Goal: Navigation & Orientation: Find specific page/section

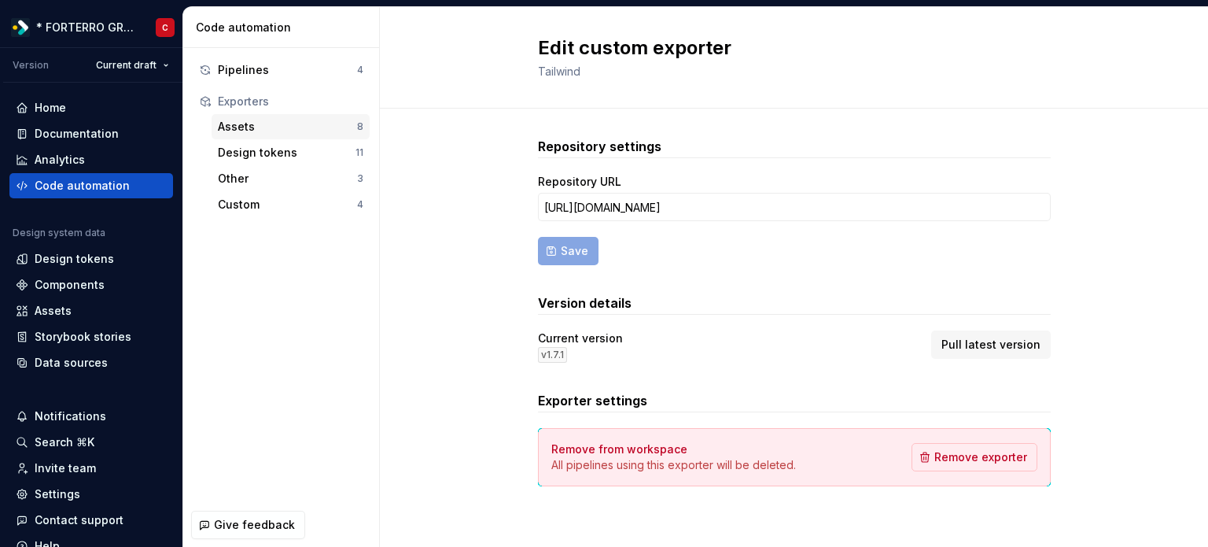
click at [271, 119] on div "Assets" at bounding box center [287, 127] width 139 height 16
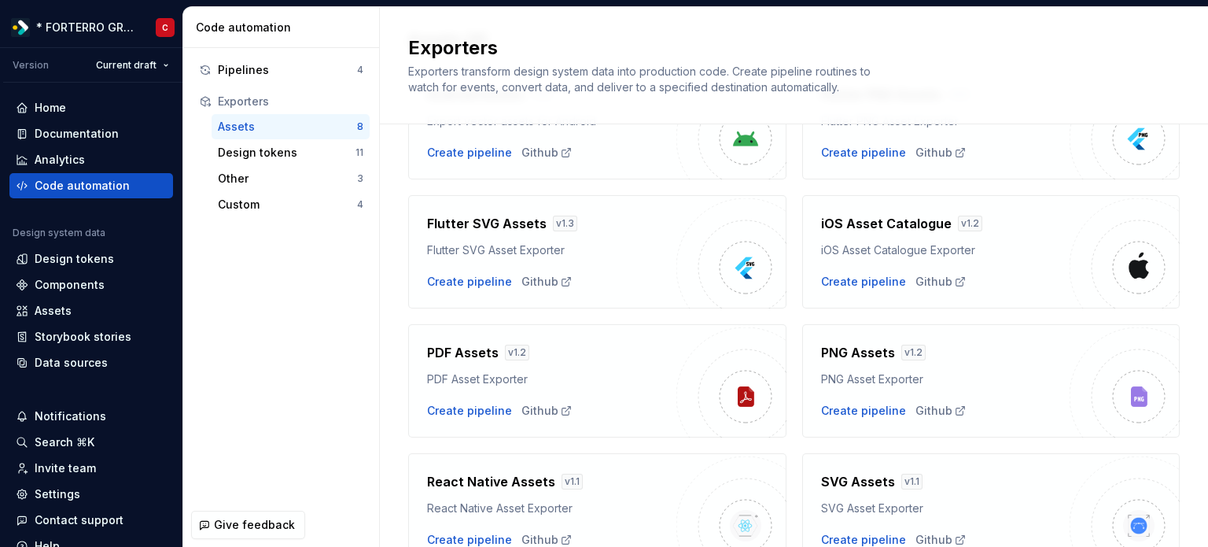
scroll to position [46, 0]
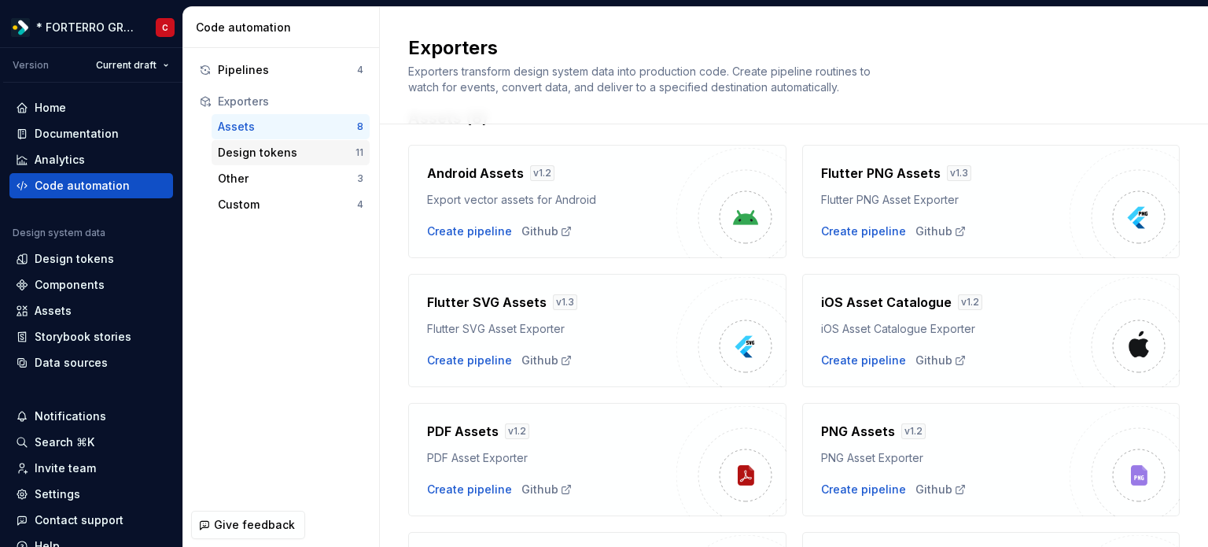
click at [255, 146] on div "Design tokens" at bounding box center [287, 153] width 138 height 16
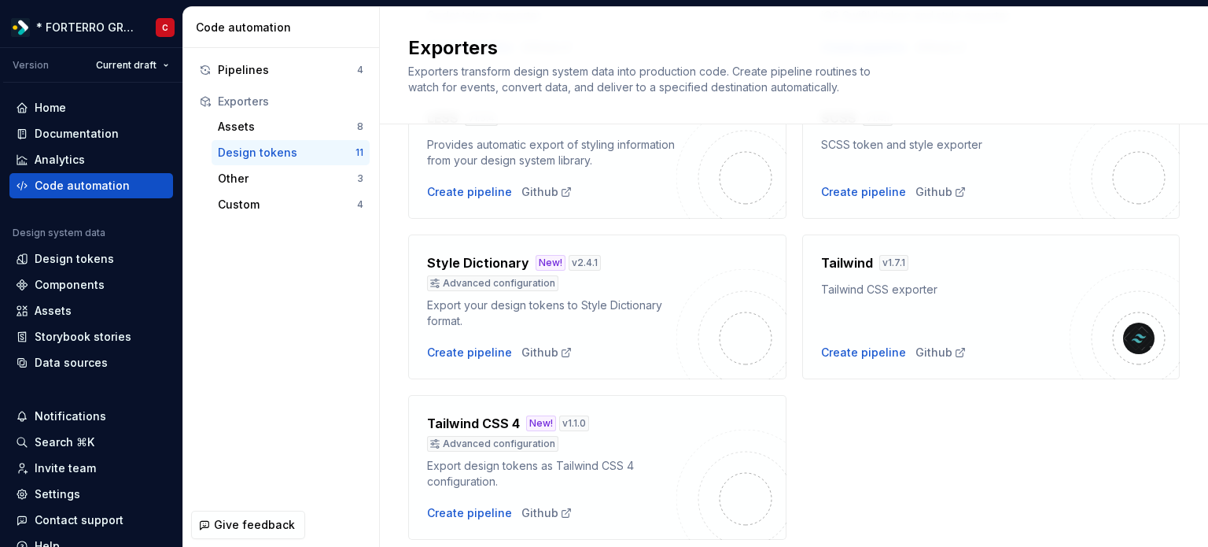
scroll to position [602, 0]
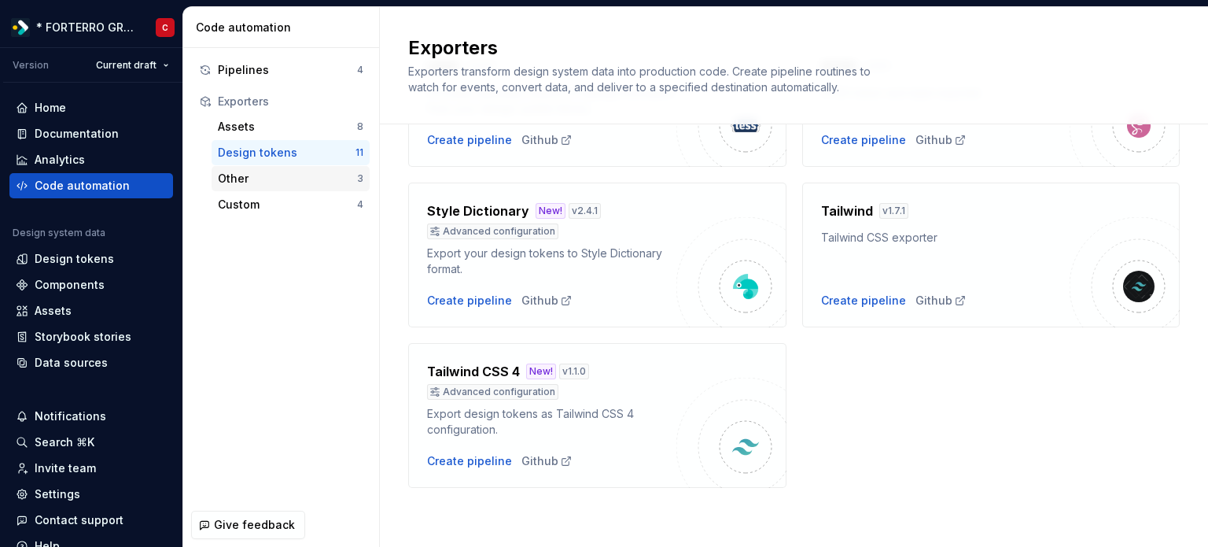
click at [282, 179] on div "Other" at bounding box center [287, 179] width 139 height 16
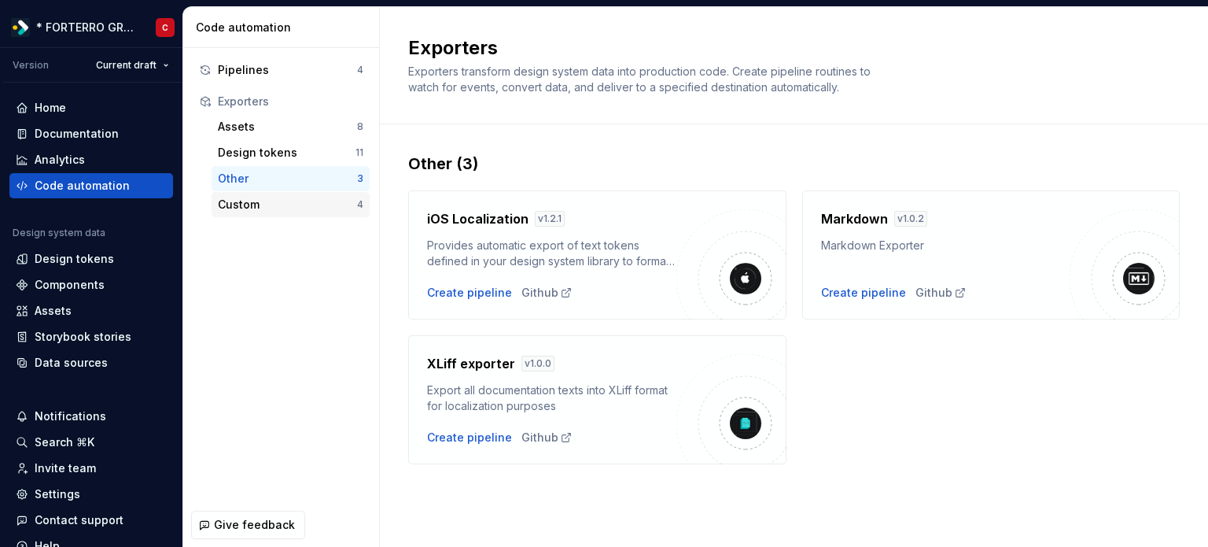
click at [220, 197] on div "Custom" at bounding box center [287, 205] width 139 height 16
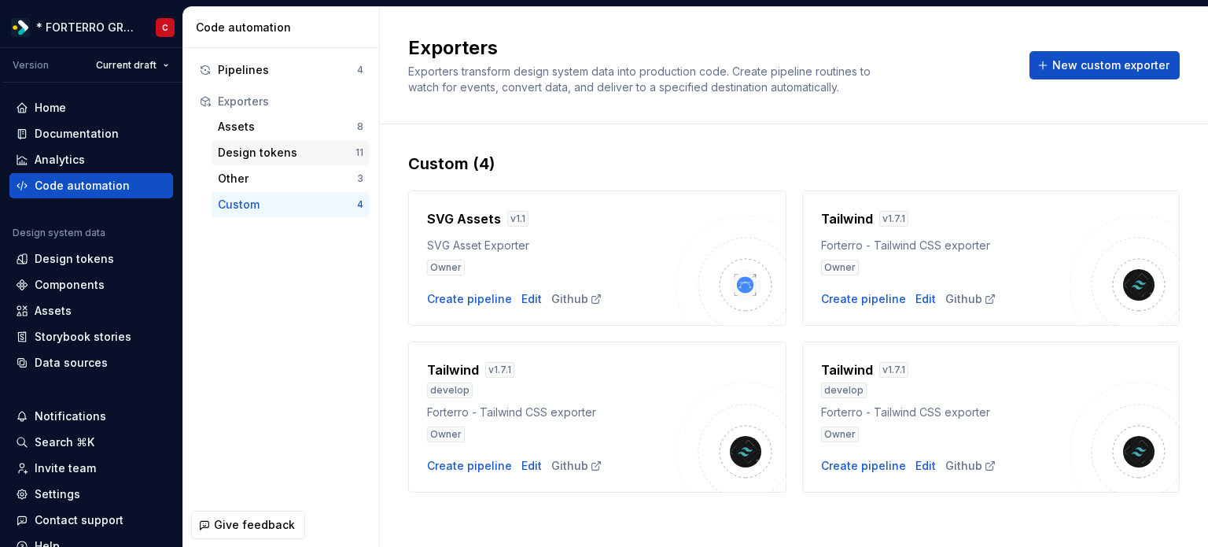
click at [240, 156] on div "Design tokens" at bounding box center [287, 153] width 138 height 16
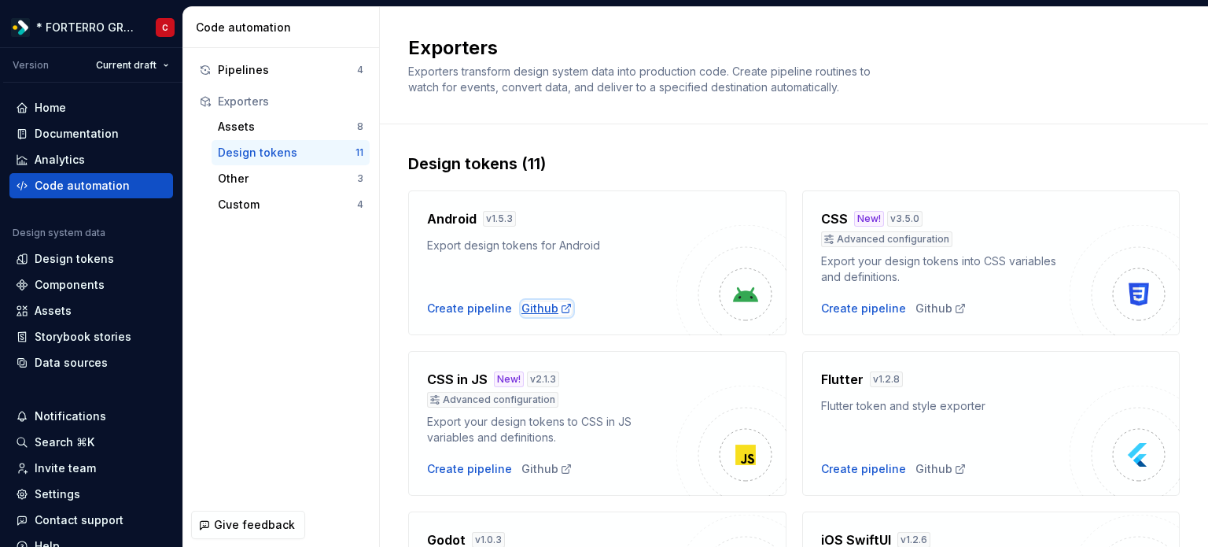
click at [537, 309] on div "Github" at bounding box center [546, 308] width 51 height 16
click at [67, 251] on div "Design tokens" at bounding box center [74, 259] width 79 height 16
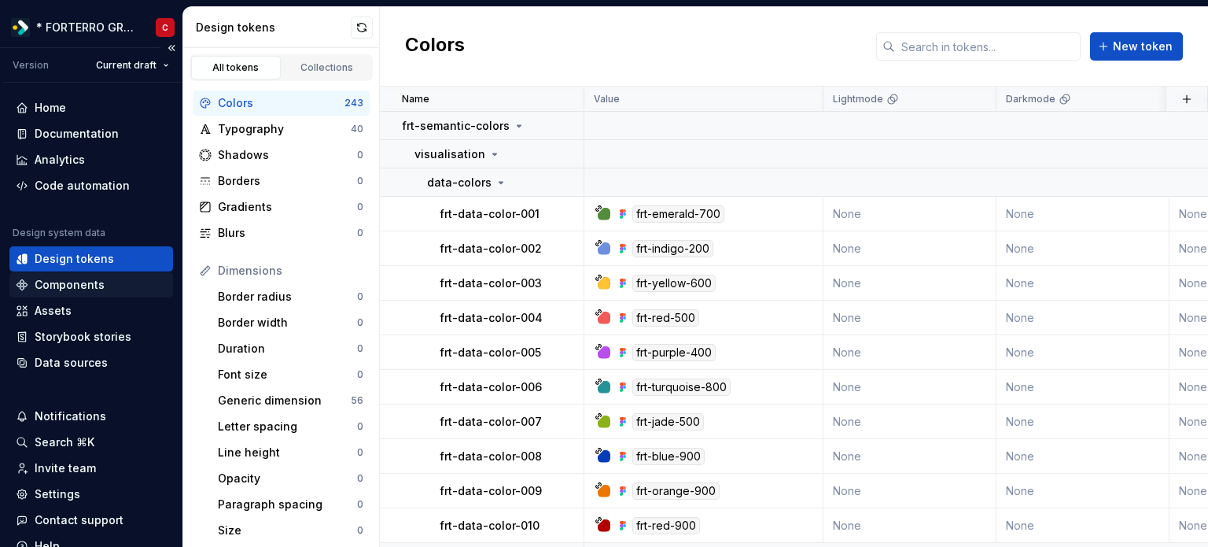
click at [87, 273] on div "Components" at bounding box center [91, 284] width 164 height 25
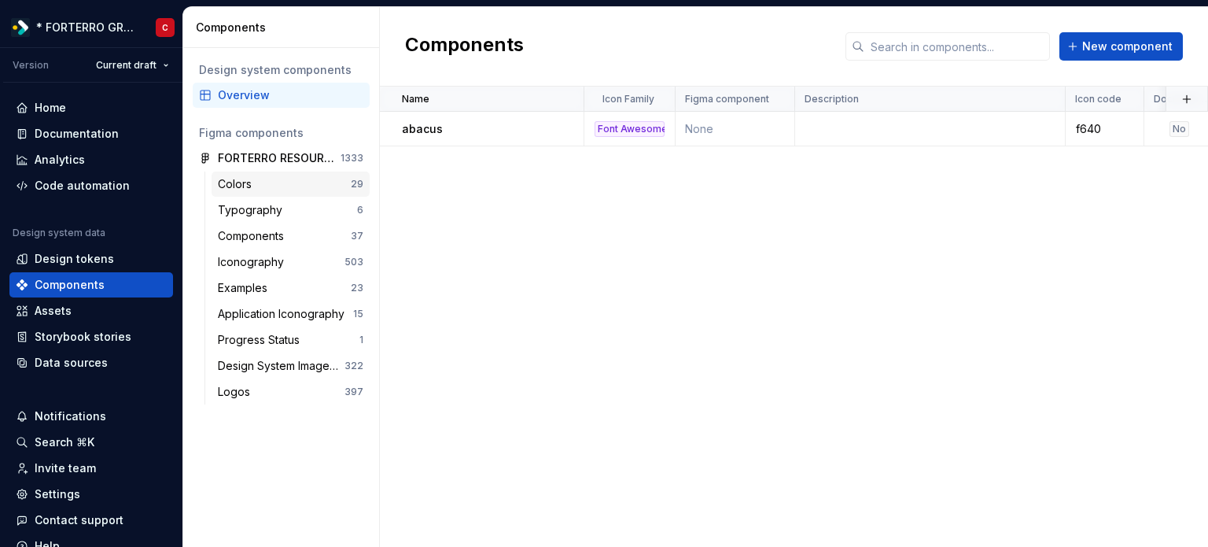
click at [256, 179] on div "Colors" at bounding box center [238, 184] width 40 height 16
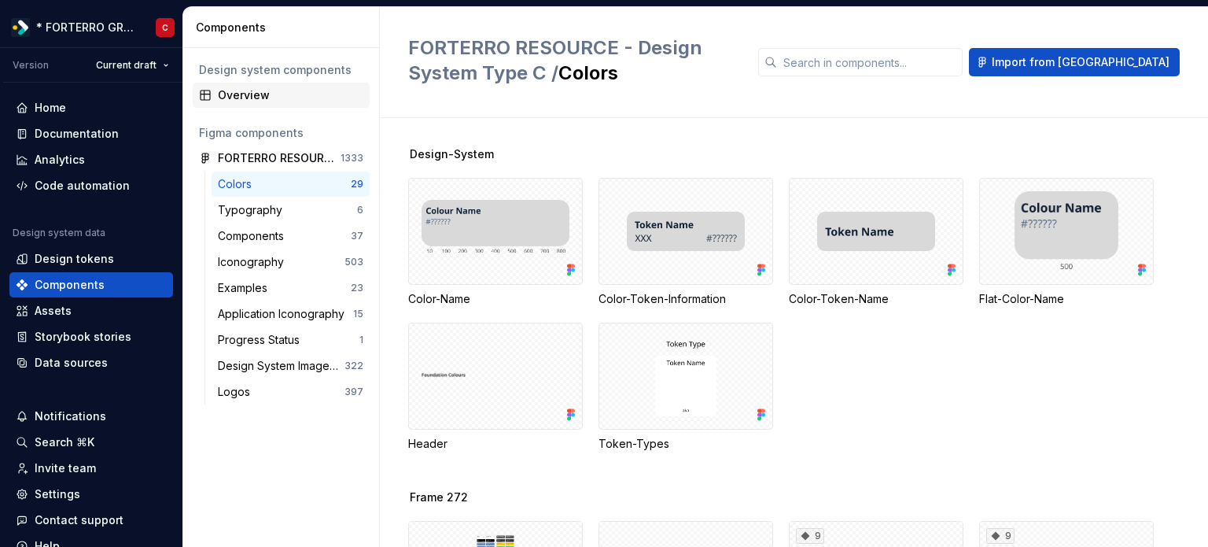
click at [239, 97] on div "Overview" at bounding box center [290, 95] width 145 height 16
